Goal: Transaction & Acquisition: Purchase product/service

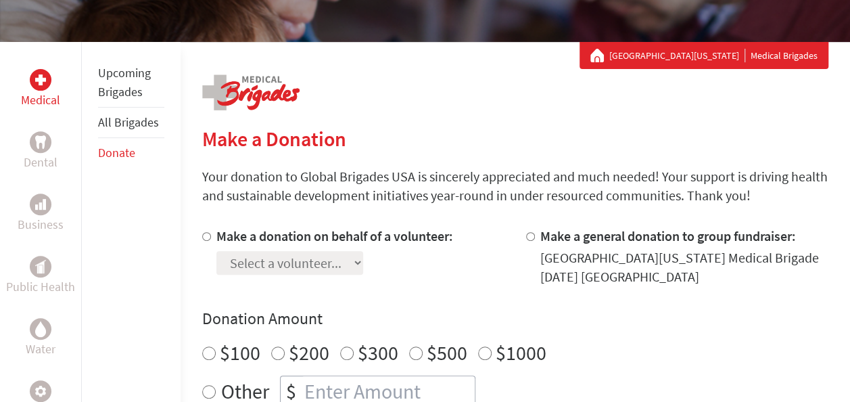
scroll to position [210, 0]
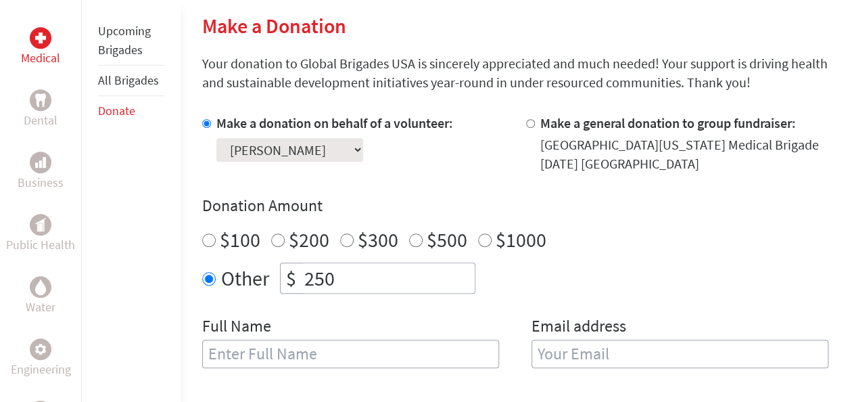
scroll to position [325, 0]
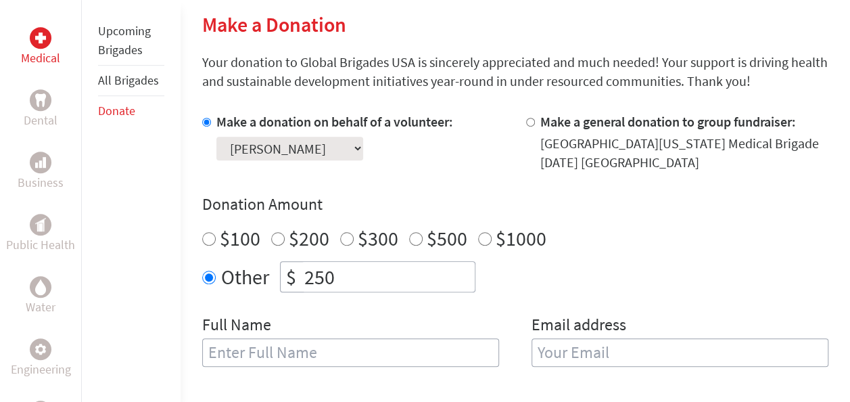
click at [258, 345] on input "text" at bounding box center [350, 352] width 297 height 28
type input "[PERSON_NAME]"
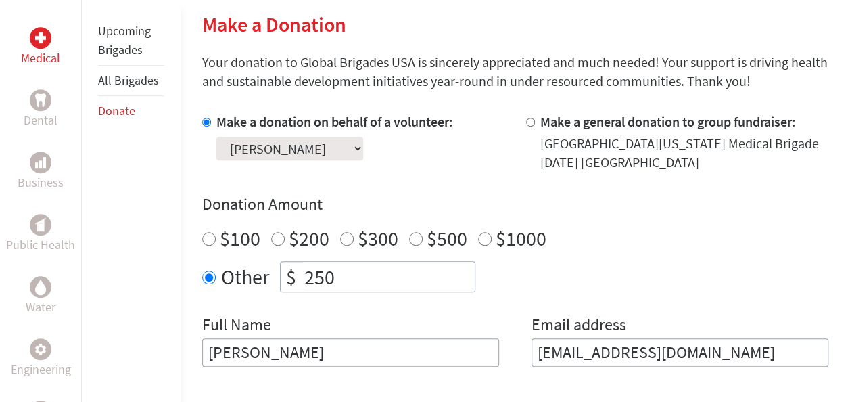
type input "[EMAIL_ADDRESS][DOMAIN_NAME]"
click at [814, 193] on h4 "Donation Amount" at bounding box center [515, 204] width 626 height 22
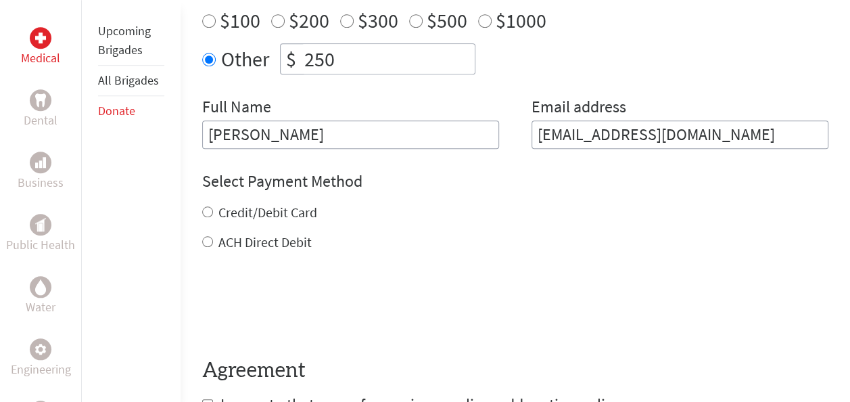
scroll to position [544, 0]
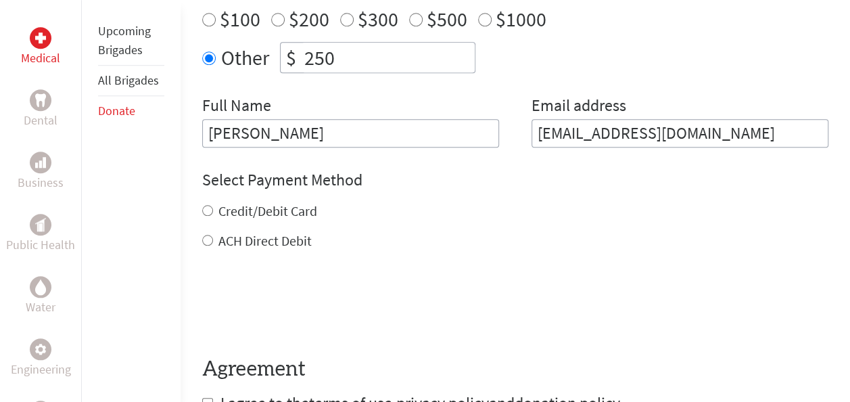
click at [310, 207] on label "Credit/Debit Card" at bounding box center [267, 210] width 99 height 17
click at [213, 207] on input "Credit/Debit Card" at bounding box center [207, 210] width 11 height 11
radio input "true"
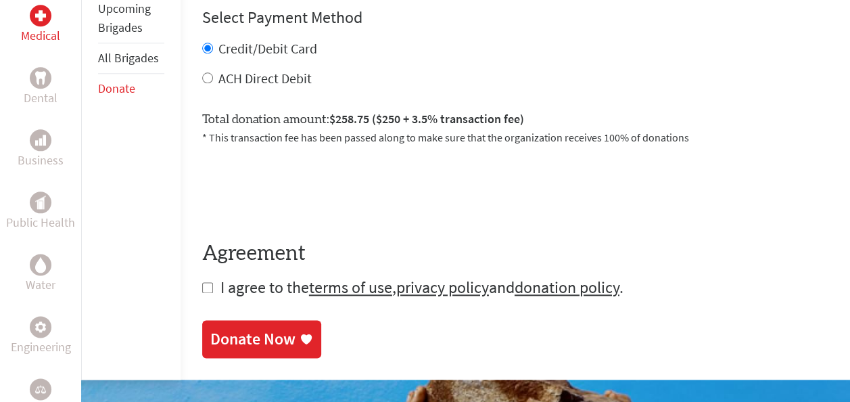
scroll to position [713, 0]
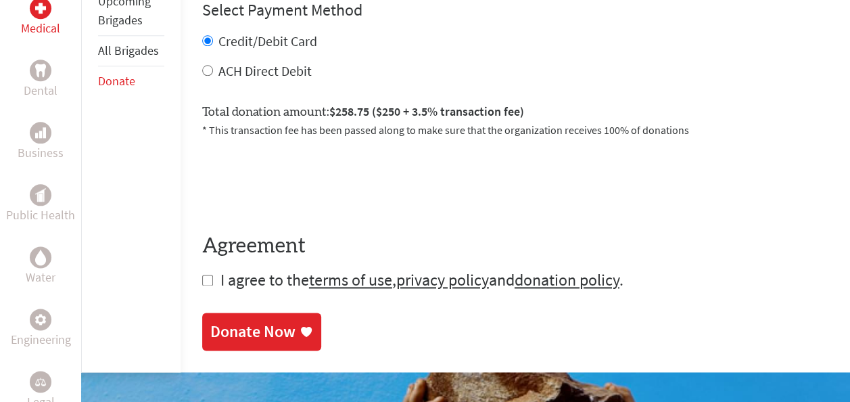
click at [205, 279] on input "checkbox" at bounding box center [207, 280] width 11 height 11
checkbox input "true"
click at [284, 333] on div "Donate Now" at bounding box center [252, 333] width 85 height 22
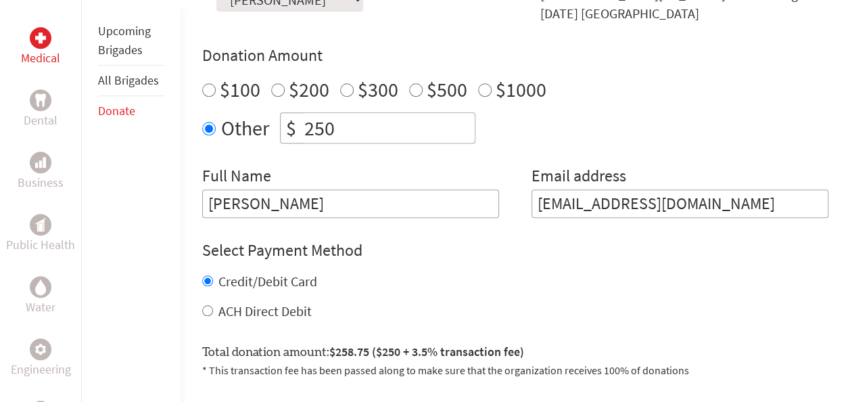
scroll to position [512, 0]
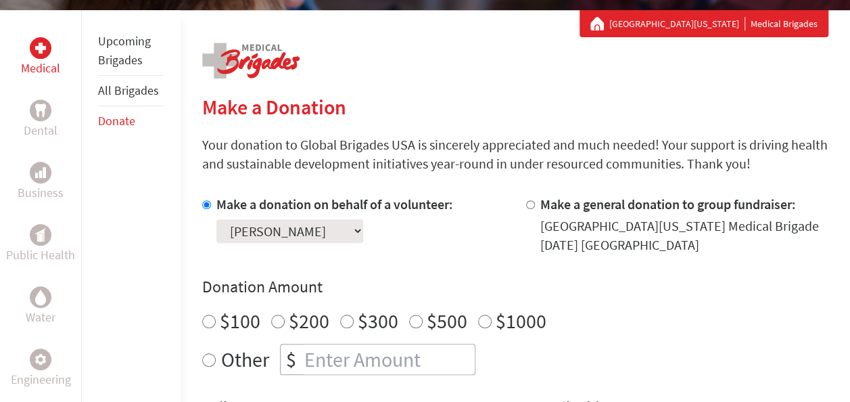
scroll to position [243, 0]
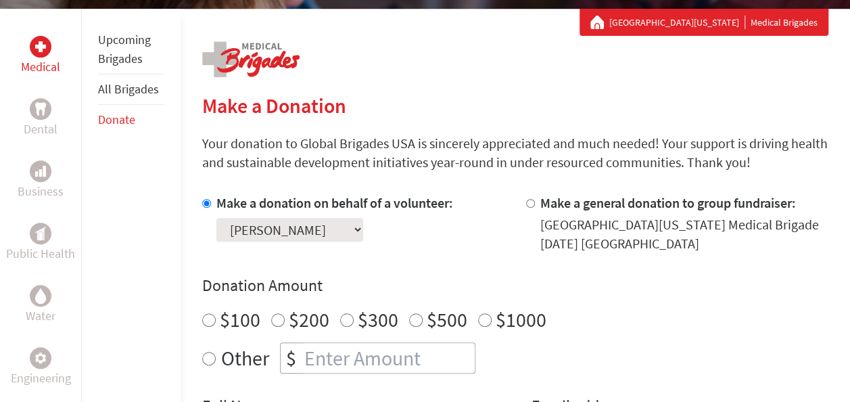
click at [354, 235] on select "Select a volunteer... Armon Alemzadeh Darya Pahlavan Ebelin Gomez Salcedo Evely…" at bounding box center [289, 230] width 147 height 24
click at [442, 256] on div "Make a donation on behalf of a volunteer: Select a volunteer... Armon Alemzadeh…" at bounding box center [515, 328] width 626 height 270
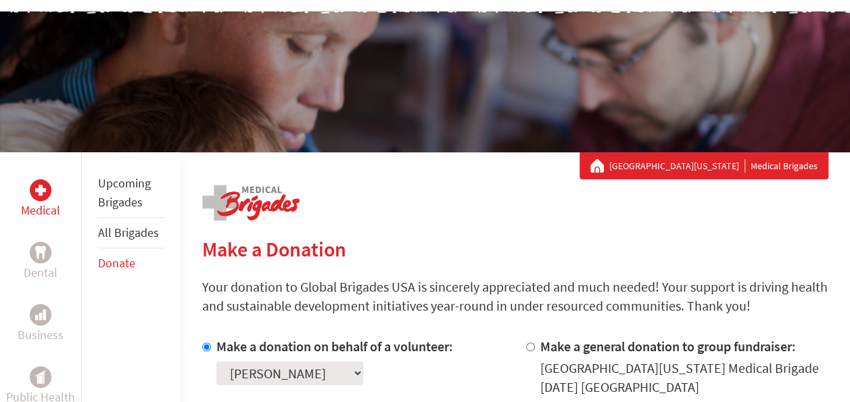
scroll to position [0, 0]
